Goal: Transaction & Acquisition: Purchase product/service

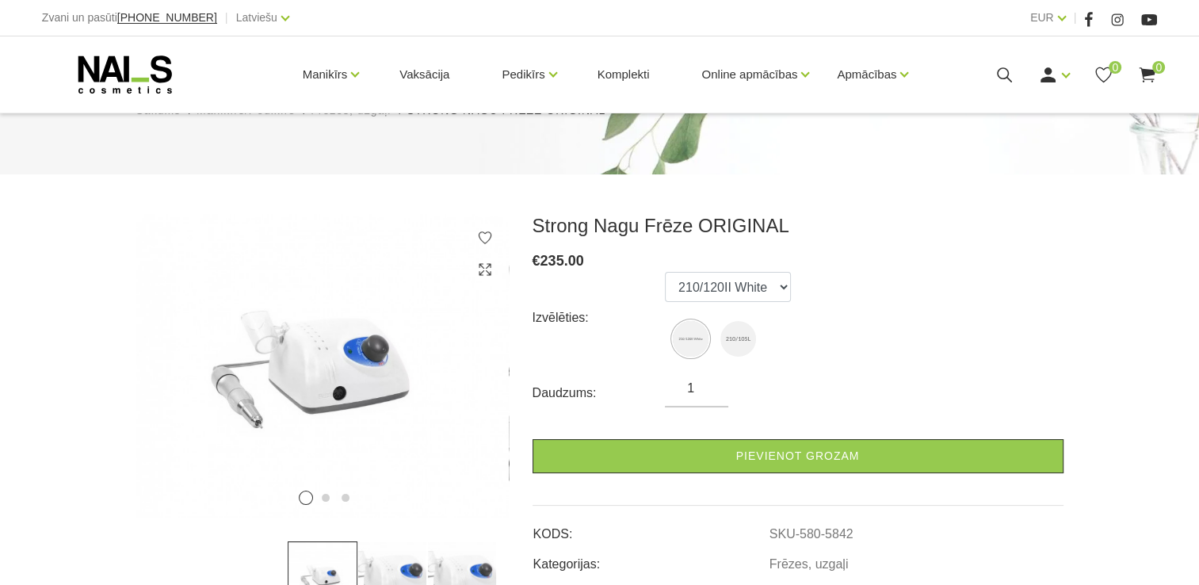
scroll to position [159, 0]
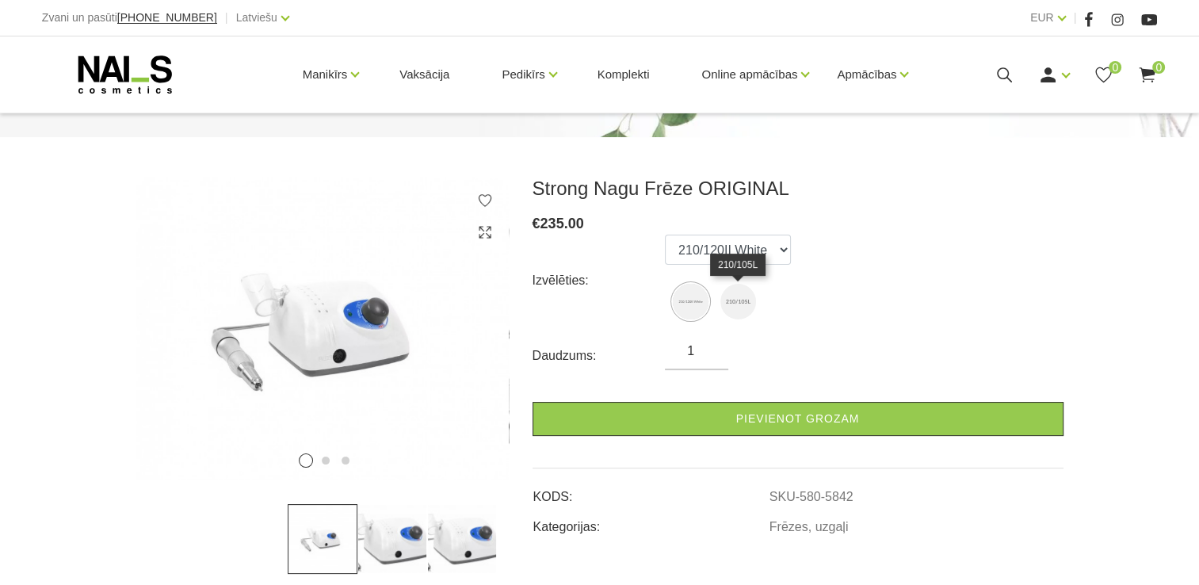
click at [743, 299] on img at bounding box center [738, 302] width 36 height 36
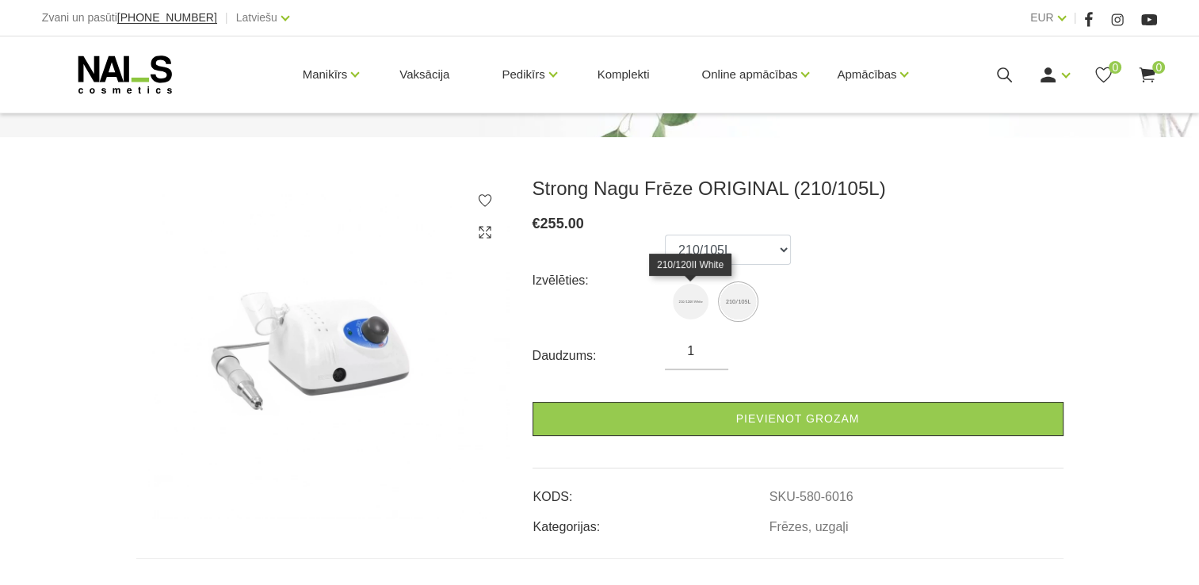
click at [694, 303] on img at bounding box center [691, 302] width 36 height 36
click at [728, 306] on img at bounding box center [738, 302] width 36 height 36
click at [694, 306] on img at bounding box center [691, 302] width 36 height 36
click at [729, 300] on img at bounding box center [738, 302] width 36 height 36
click at [694, 300] on img at bounding box center [691, 302] width 36 height 36
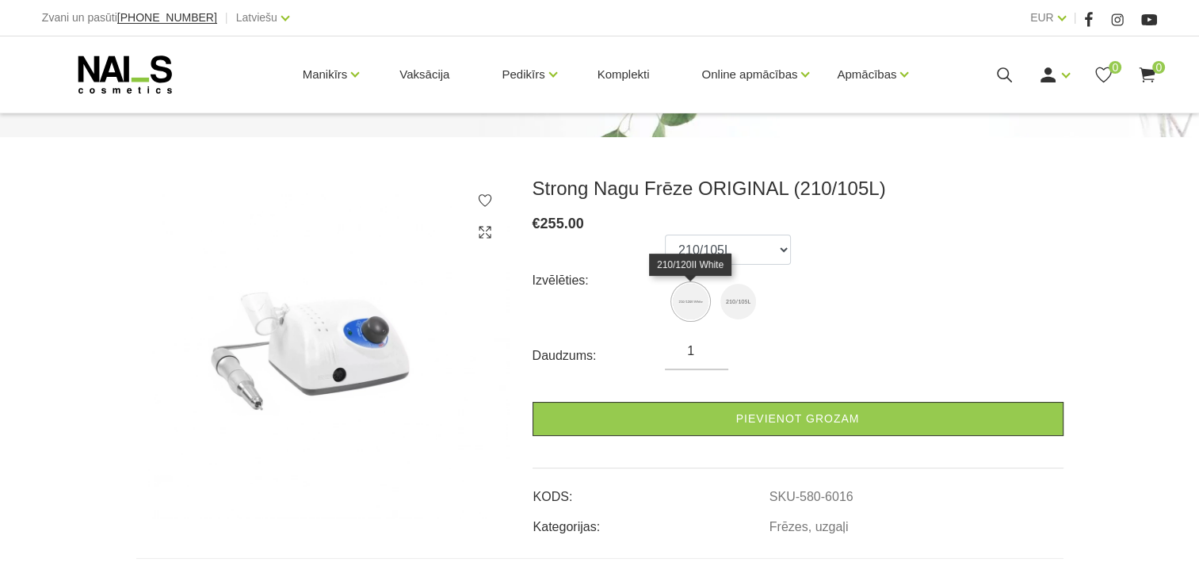
select select "5842"
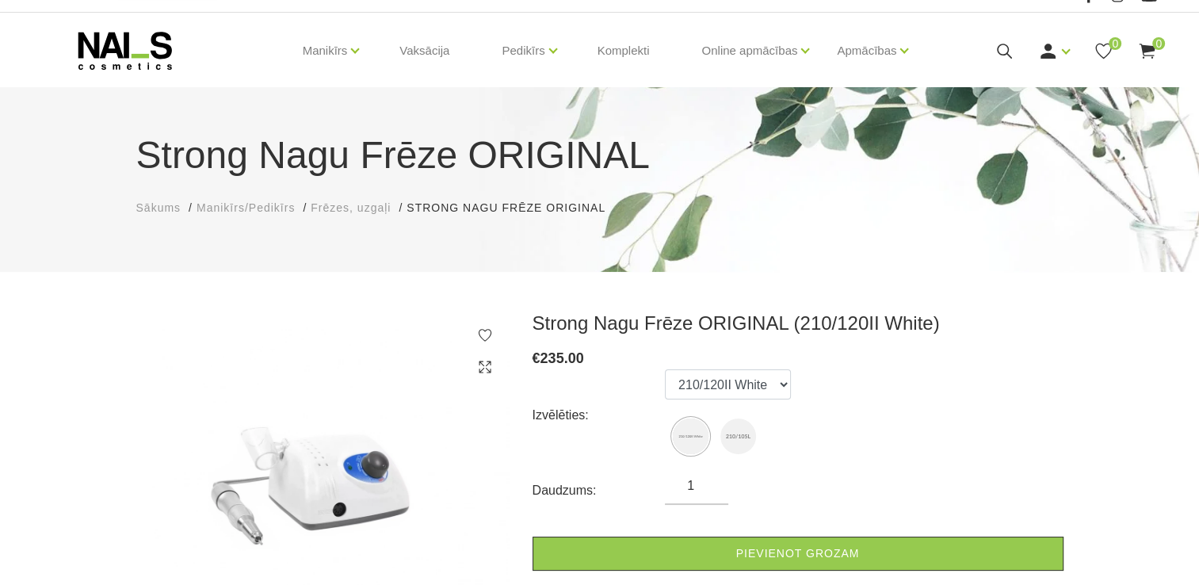
scroll to position [0, 0]
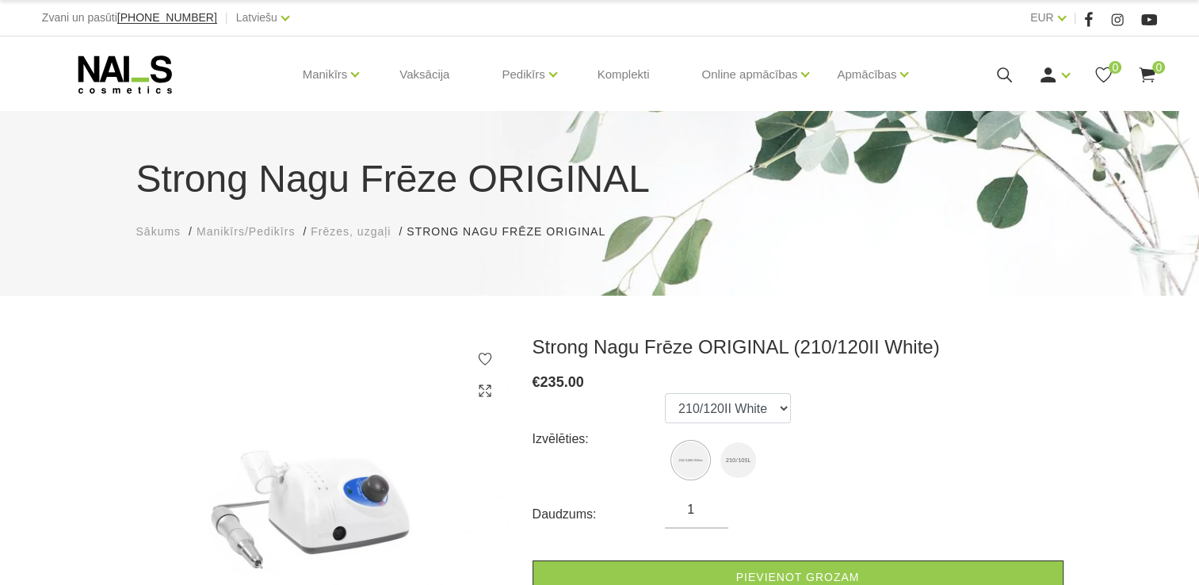
click at [339, 235] on span "Frēzes, uzgaļi" at bounding box center [351, 231] width 80 height 13
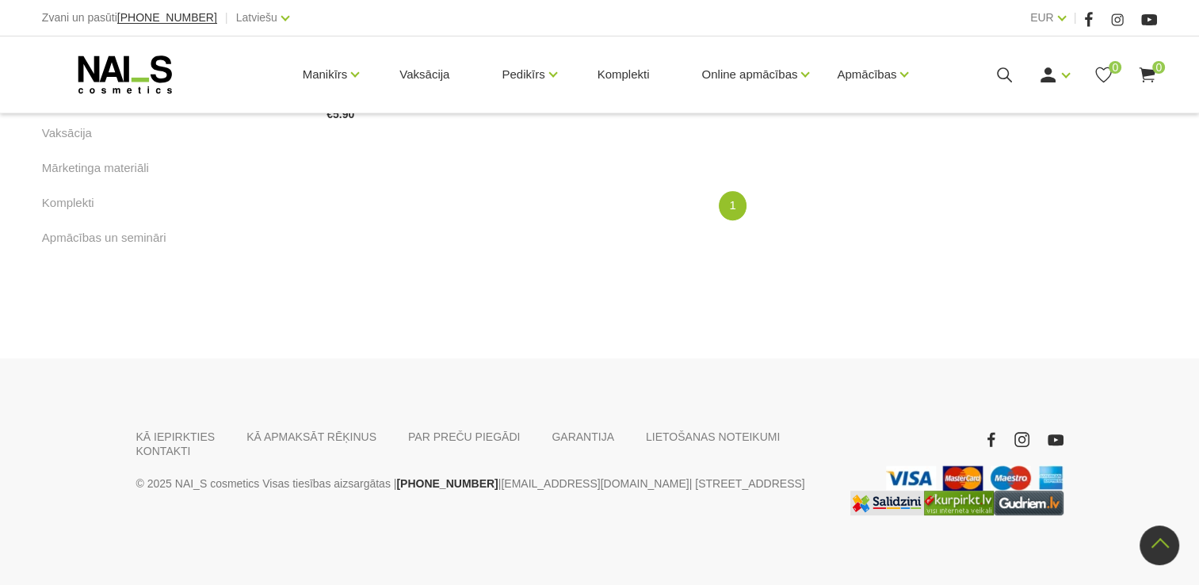
scroll to position [974, 0]
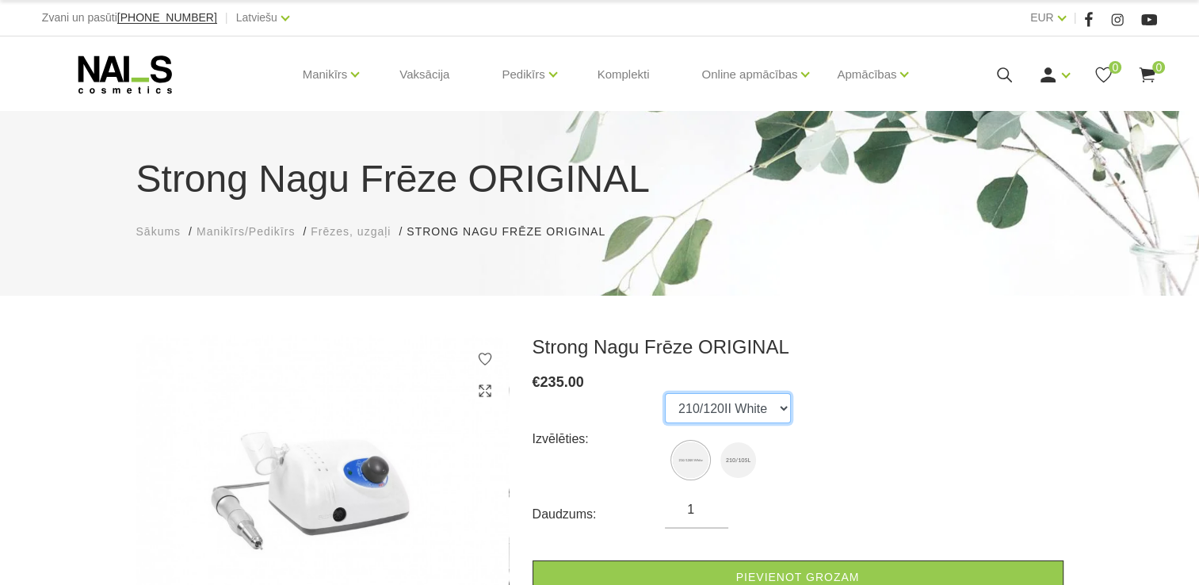
click at [787, 411] on select "210/120II White 210/105L" at bounding box center [728, 408] width 126 height 30
click at [665, 393] on select "210/120II White 210/105L" at bounding box center [728, 408] width 126 height 30
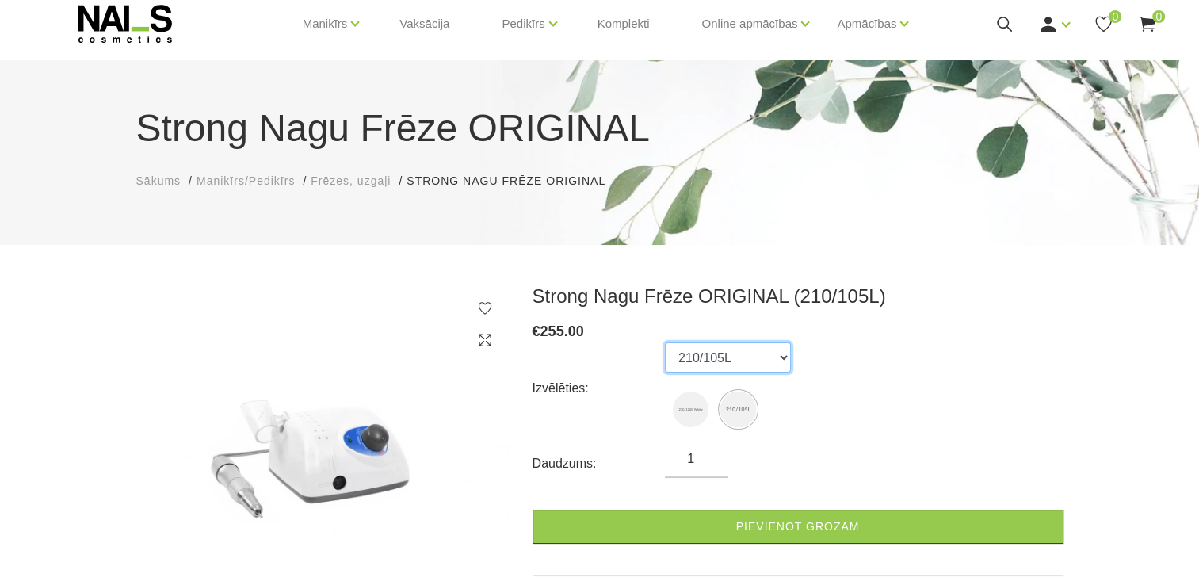
scroll to position [79, 0]
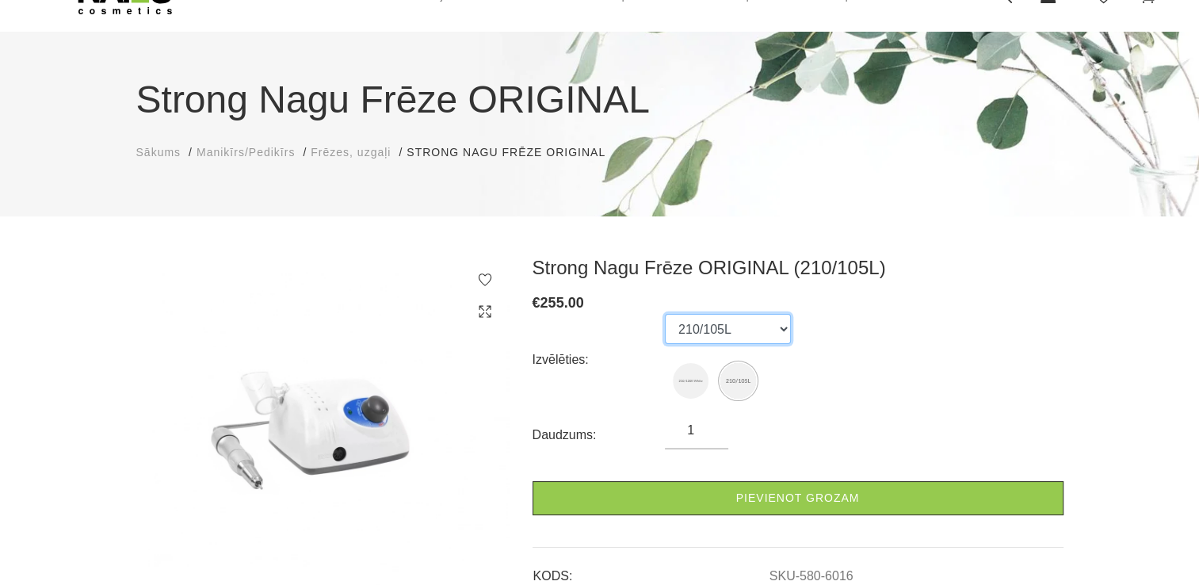
click at [712, 328] on select "210/120II White 210/105L" at bounding box center [728, 329] width 126 height 30
select select "5842"
click at [665, 314] on select "210/120II White 210/105L" at bounding box center [728, 329] width 126 height 30
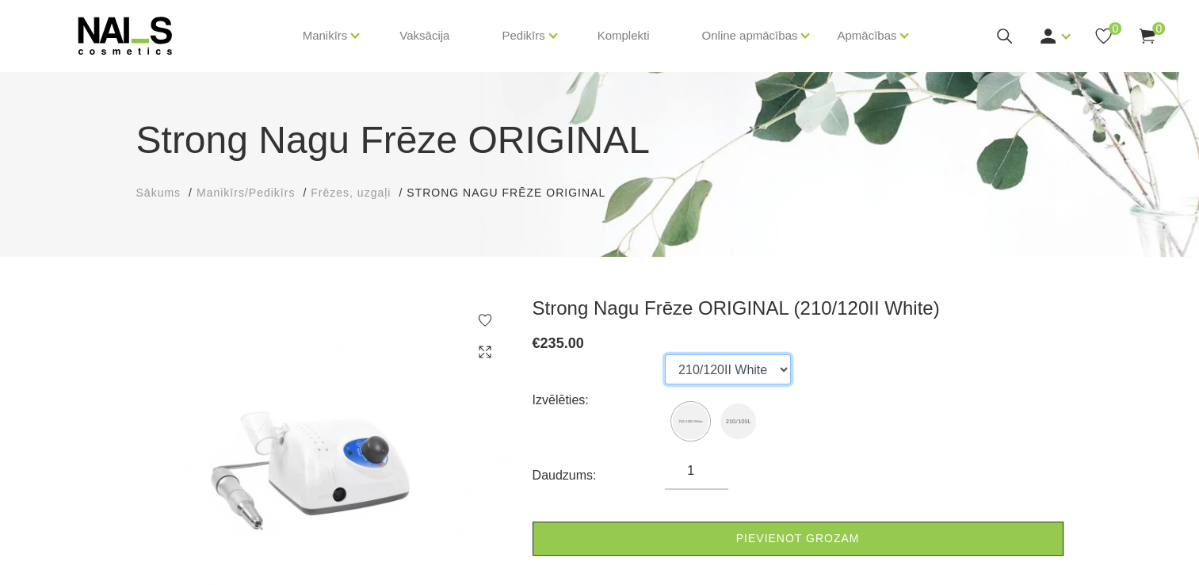
scroll to position [0, 0]
